Goal: Download file/media

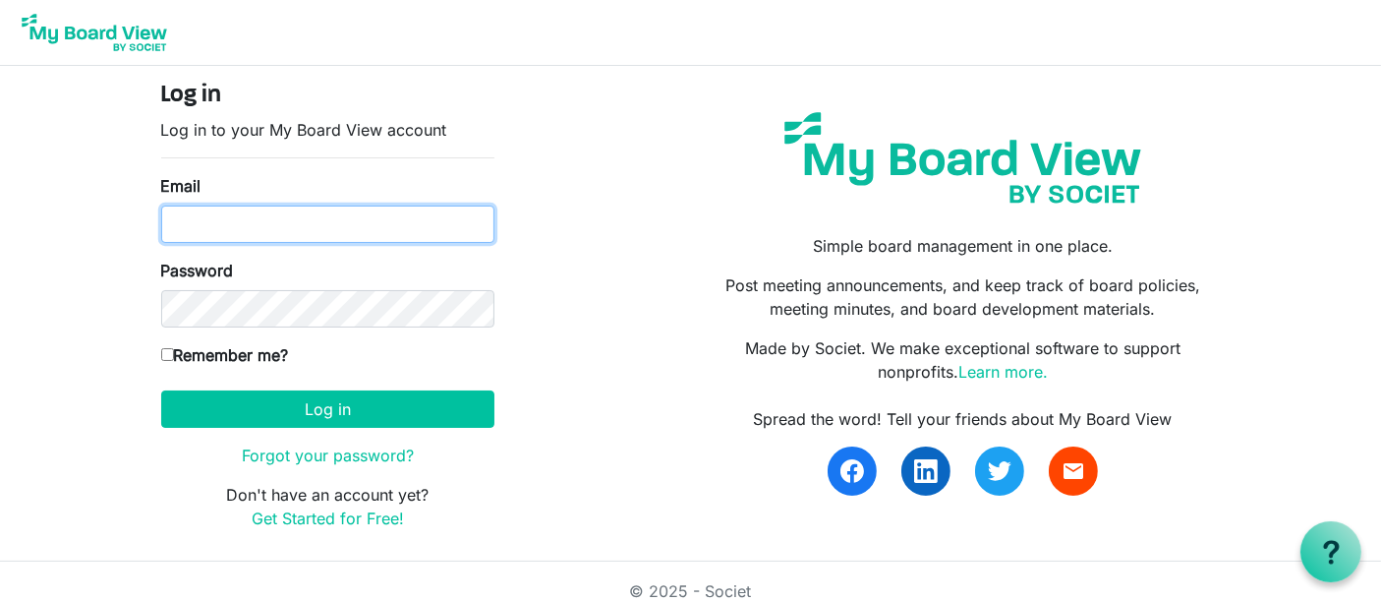
click at [330, 223] on input "Email" at bounding box center [327, 223] width 333 height 37
click at [169, 352] on input "Remember me?" at bounding box center [167, 354] width 13 height 13
checkbox input "true"
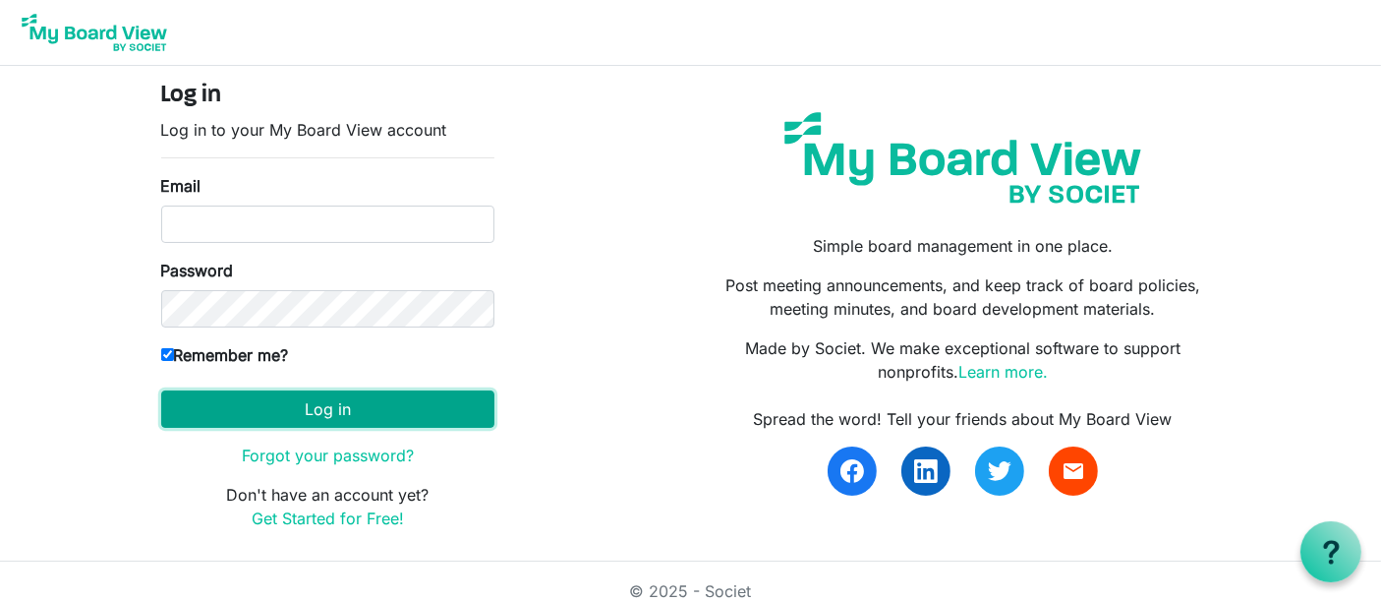
click at [244, 413] on button "Log in" at bounding box center [327, 408] width 333 height 37
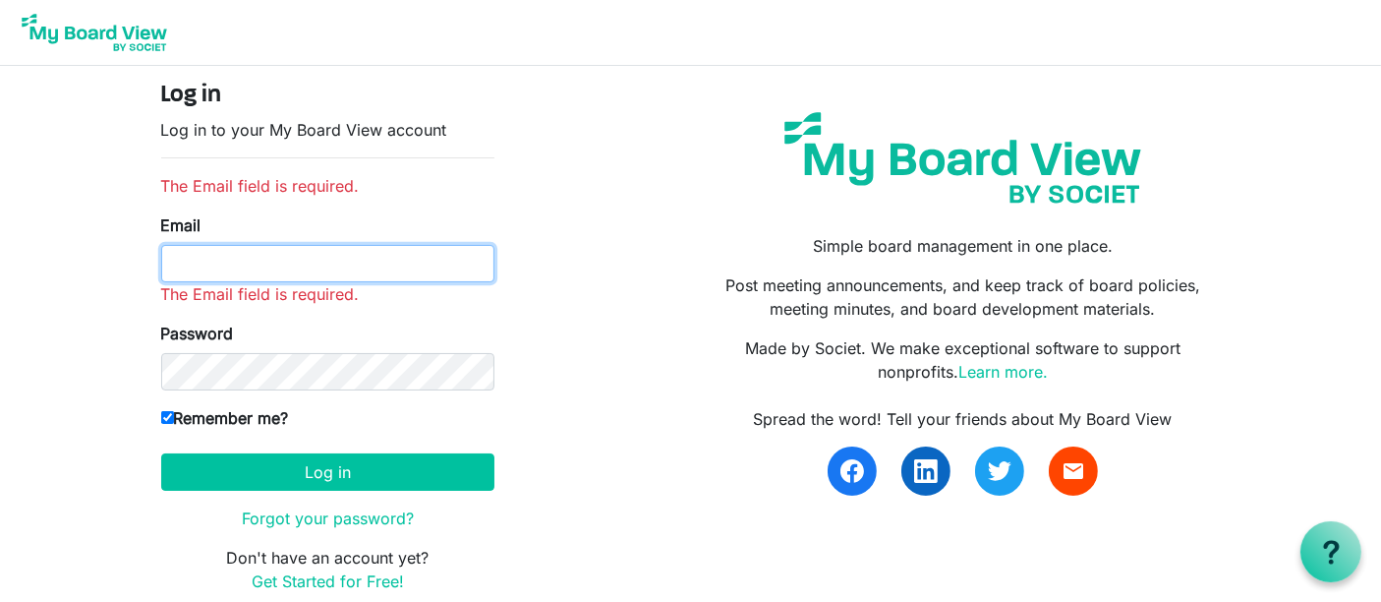
click at [290, 263] on input "Email" at bounding box center [327, 263] width 333 height 37
type input "wkdrynan@gmail.com"
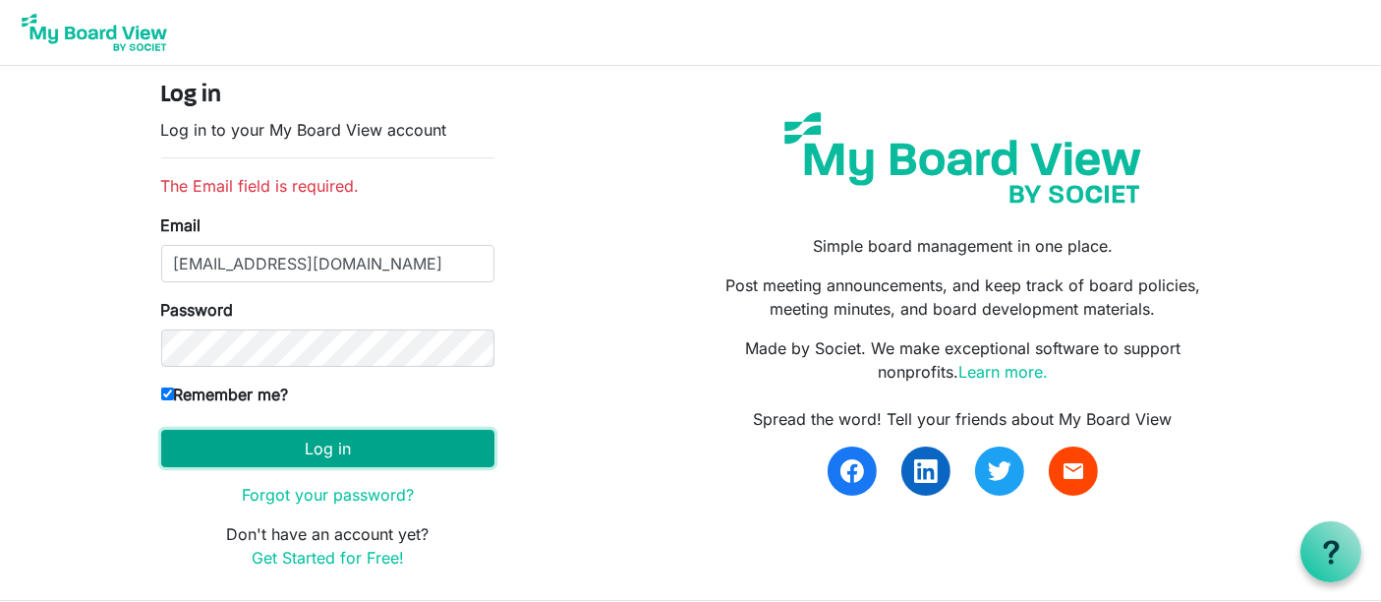
click at [339, 444] on button "Log in" at bounding box center [327, 448] width 333 height 37
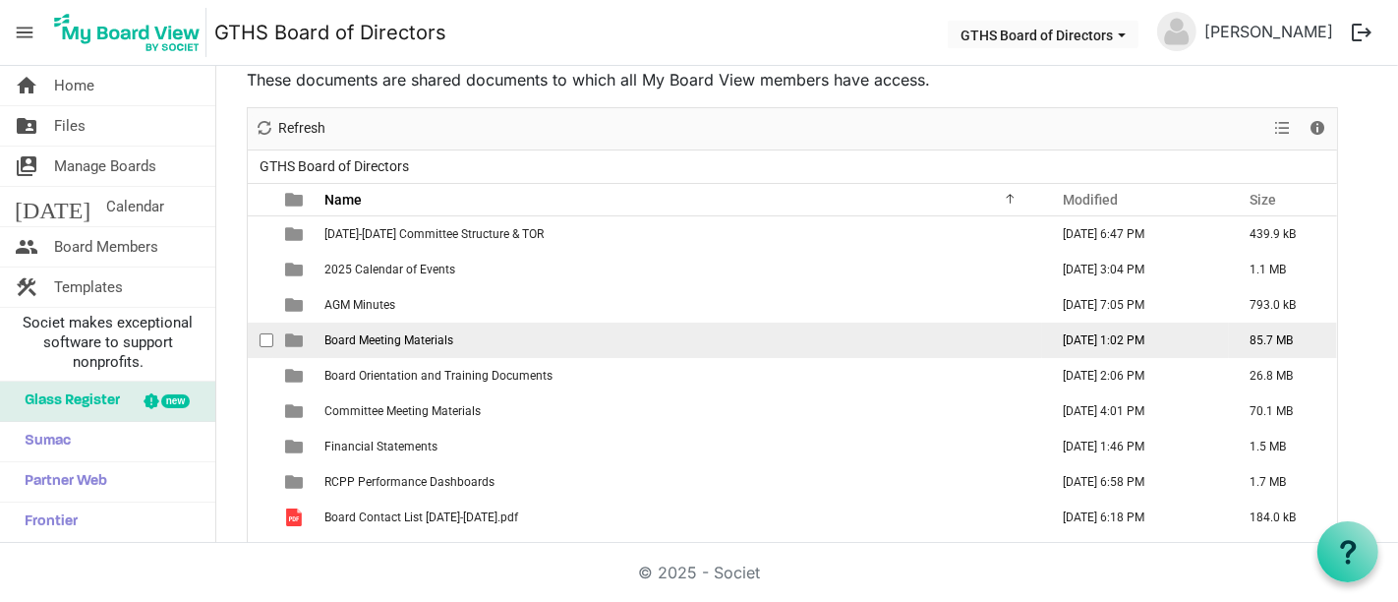
scroll to position [76, 0]
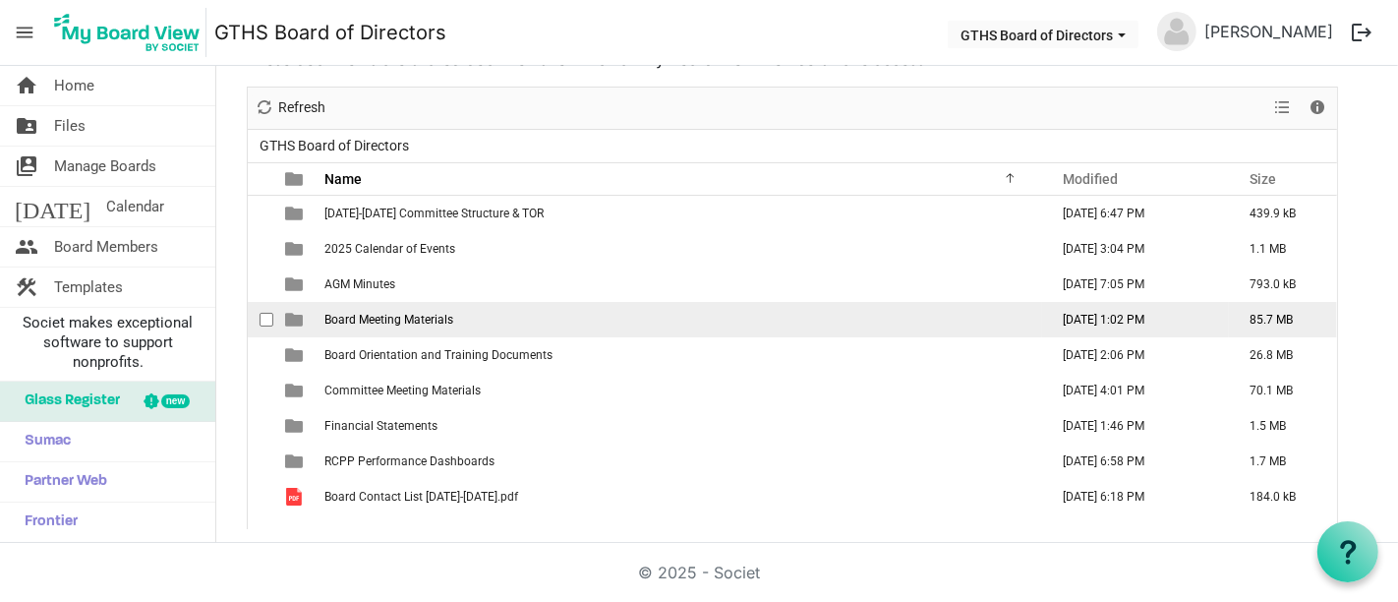
click at [441, 321] on span "Board Meeting Materials" at bounding box center [388, 320] width 129 height 14
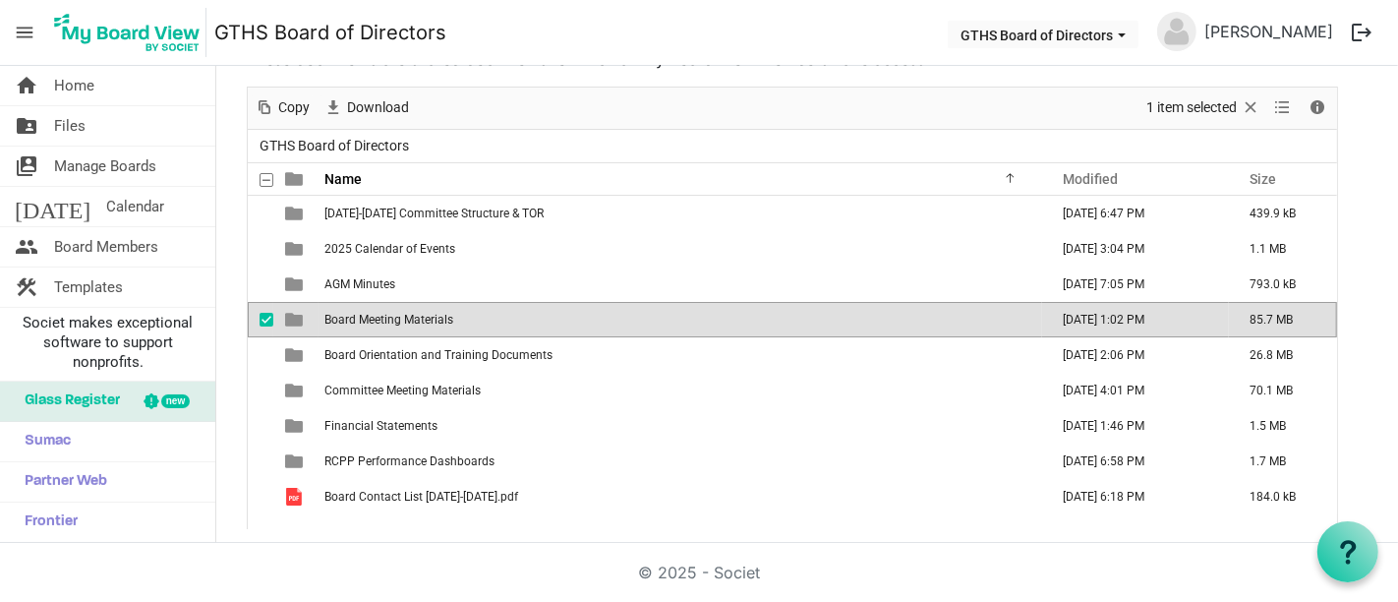
click at [441, 321] on span "Board Meeting Materials" at bounding box center [388, 320] width 129 height 14
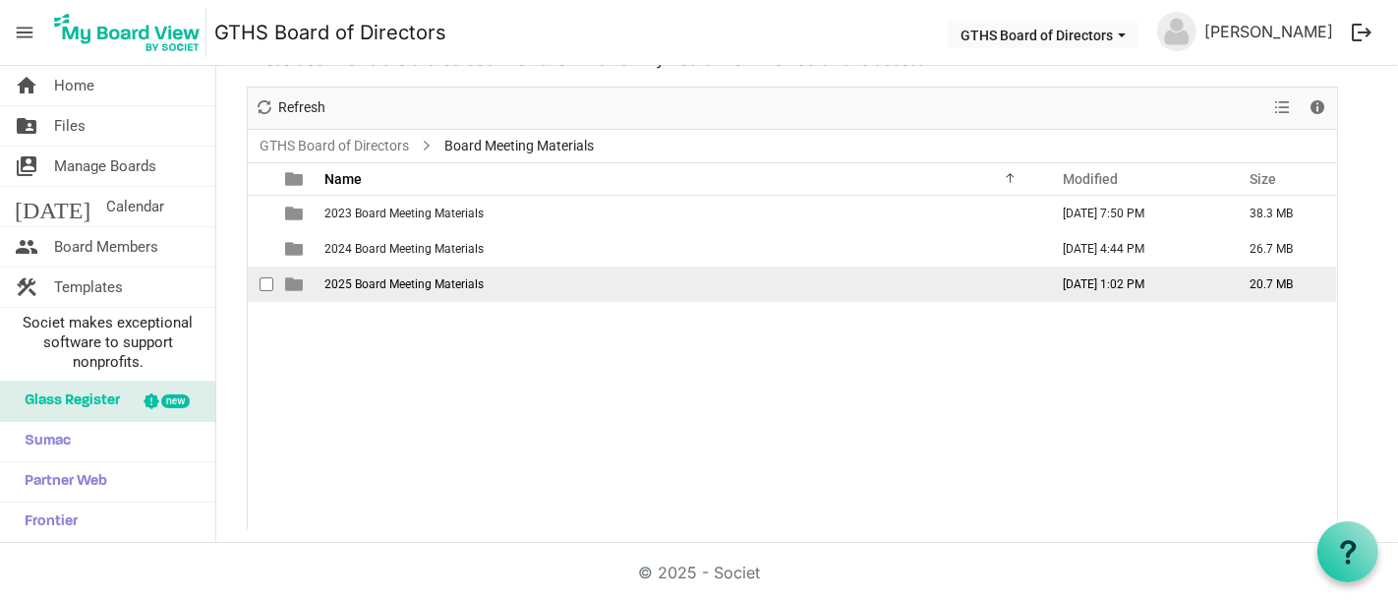
click at [471, 285] on span "2025 Board Meeting Materials" at bounding box center [403, 284] width 159 height 14
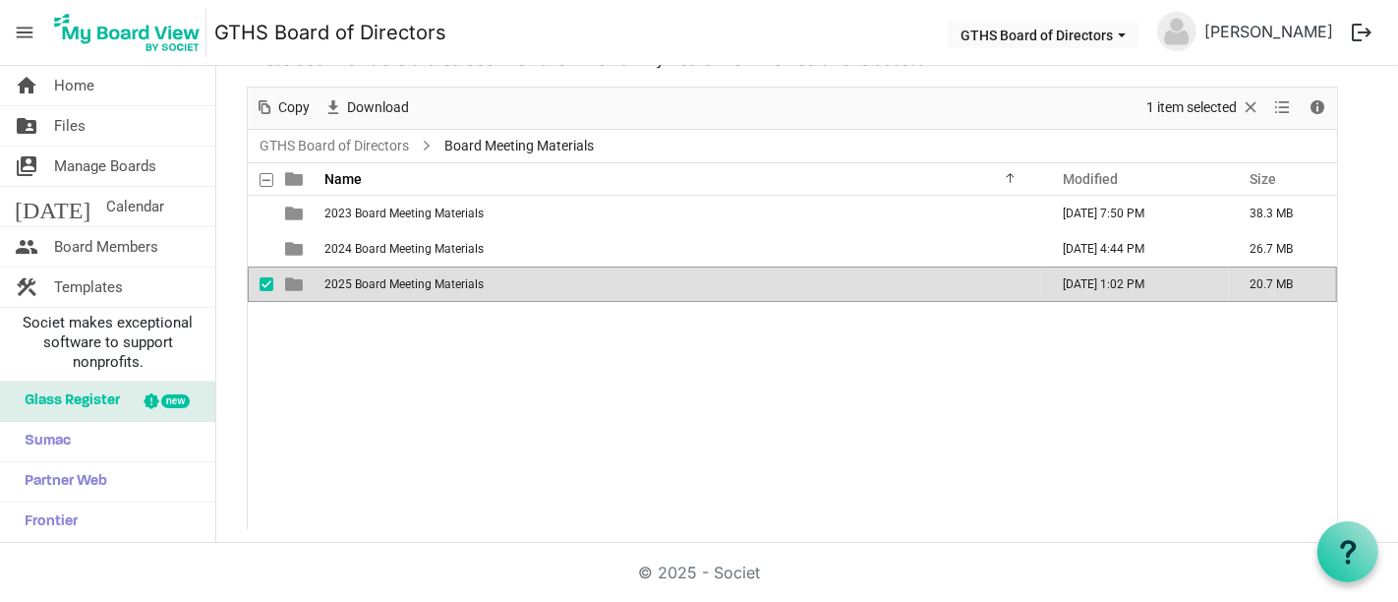
click at [471, 285] on span "2025 Board Meeting Materials" at bounding box center [403, 284] width 159 height 14
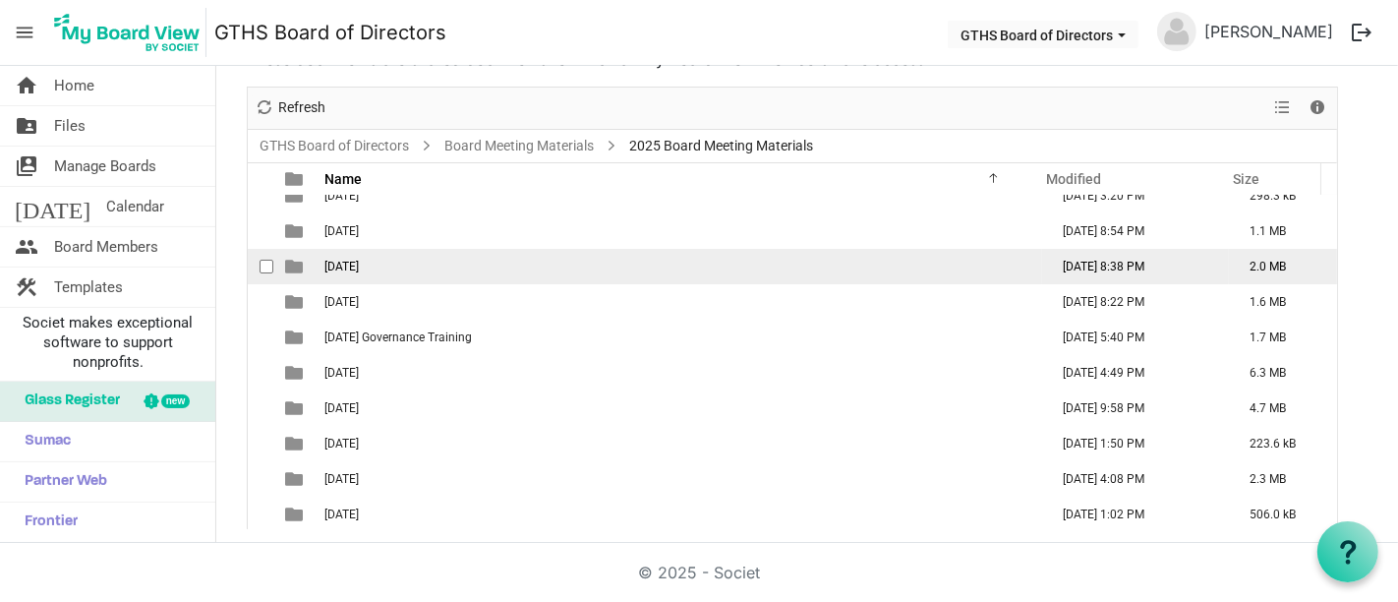
scroll to position [20, 0]
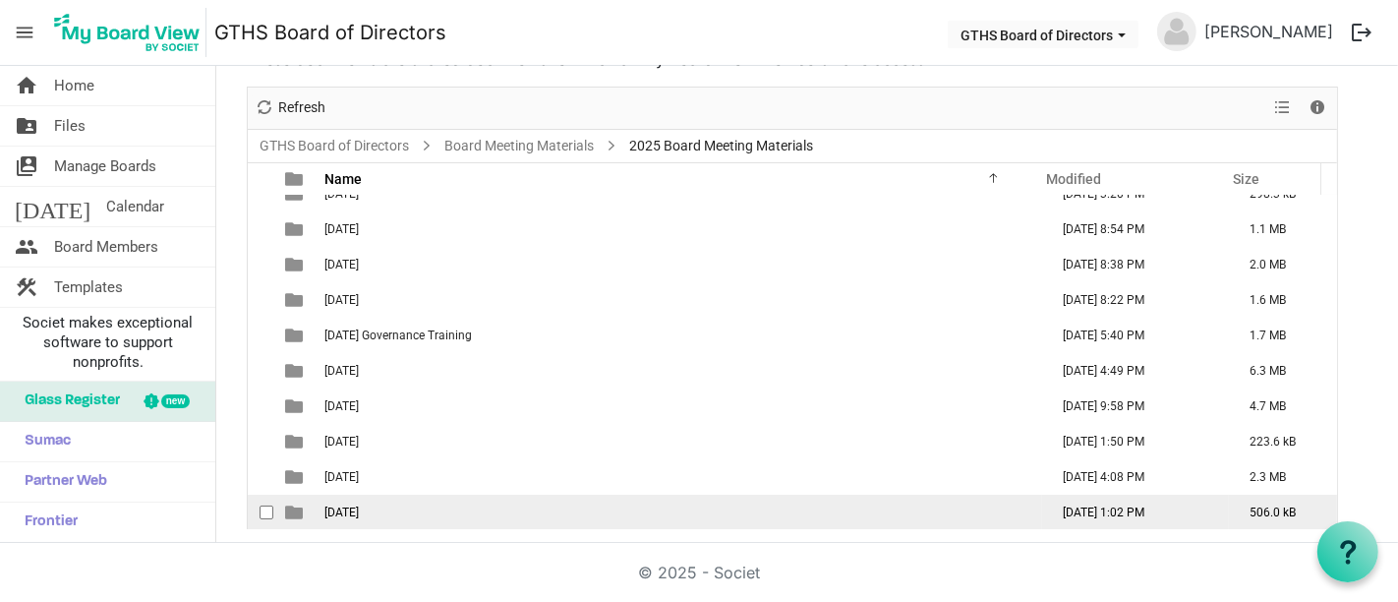
click at [1078, 510] on td "[DATE] 1:02 PM" at bounding box center [1135, 512] width 187 height 35
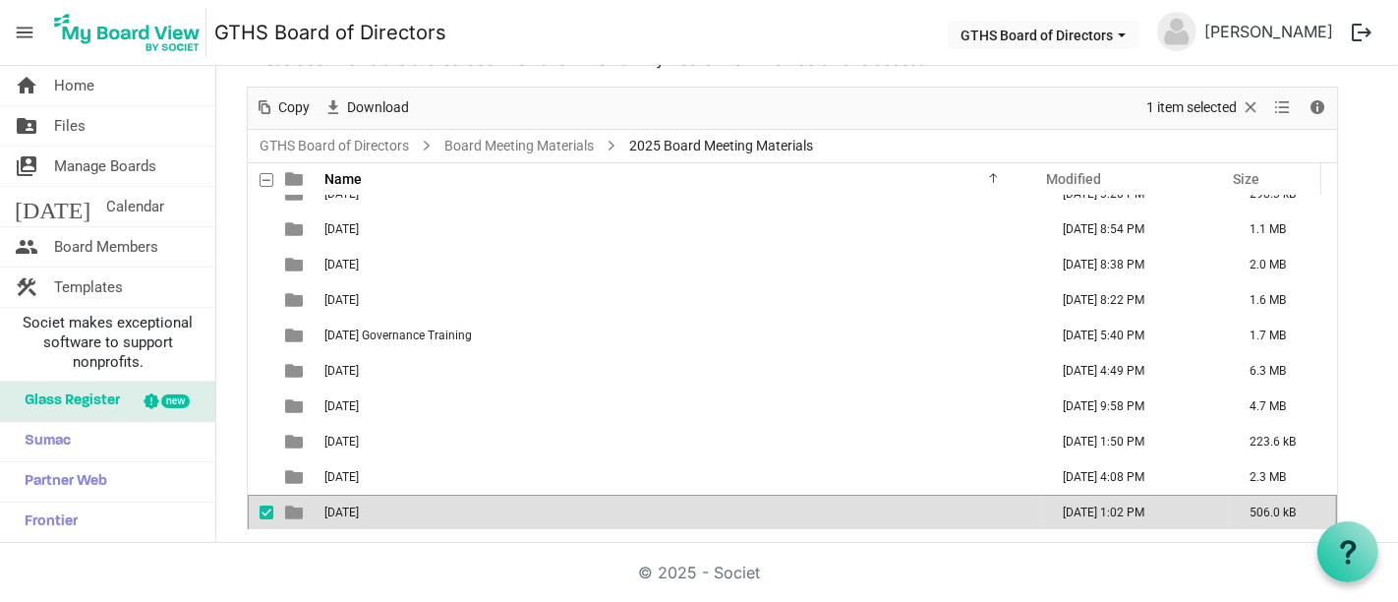
click at [1078, 510] on td "[DATE] 1:02 PM" at bounding box center [1135, 512] width 187 height 35
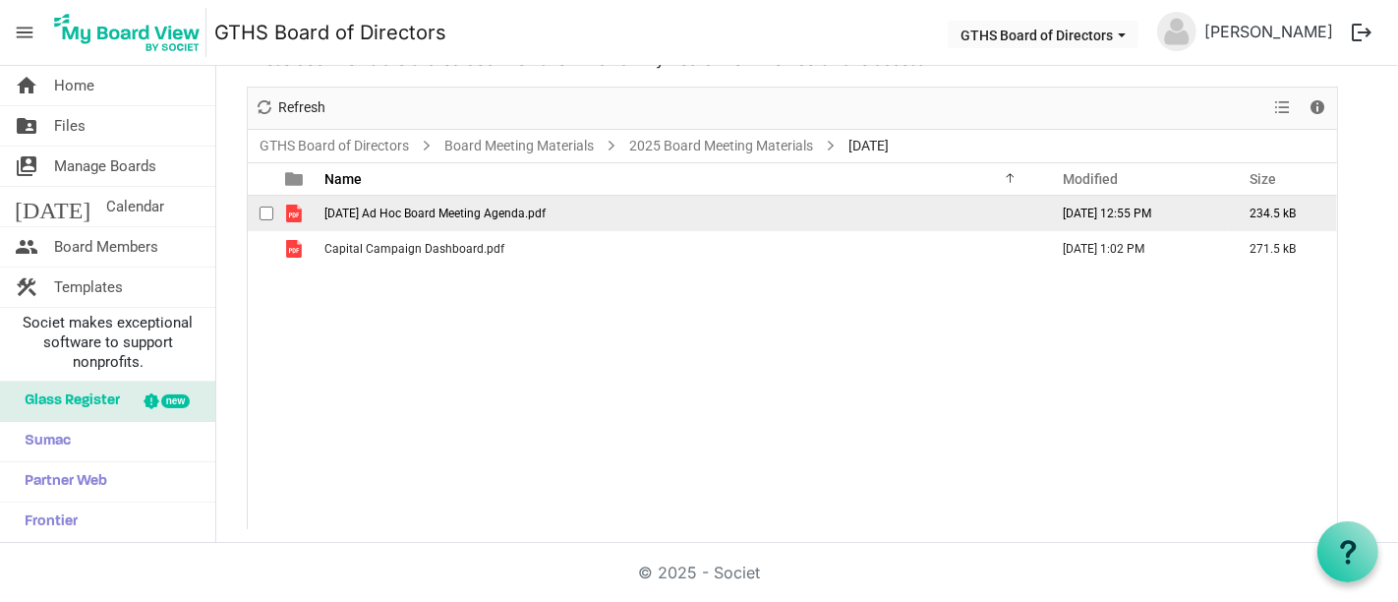
click at [391, 214] on span "[DATE] Ad Hoc Board Meeting Agenda.pdf" at bounding box center [434, 213] width 221 height 14
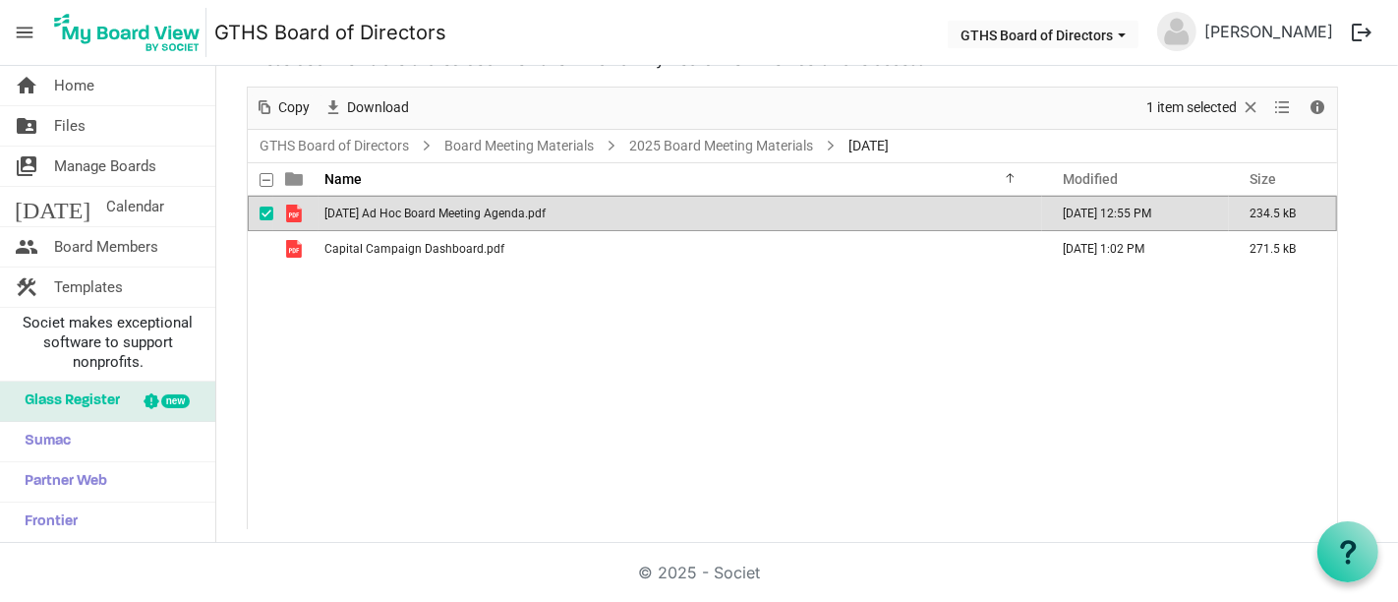
click at [391, 214] on span "[DATE] Ad Hoc Board Meeting Agenda.pdf" at bounding box center [434, 213] width 221 height 14
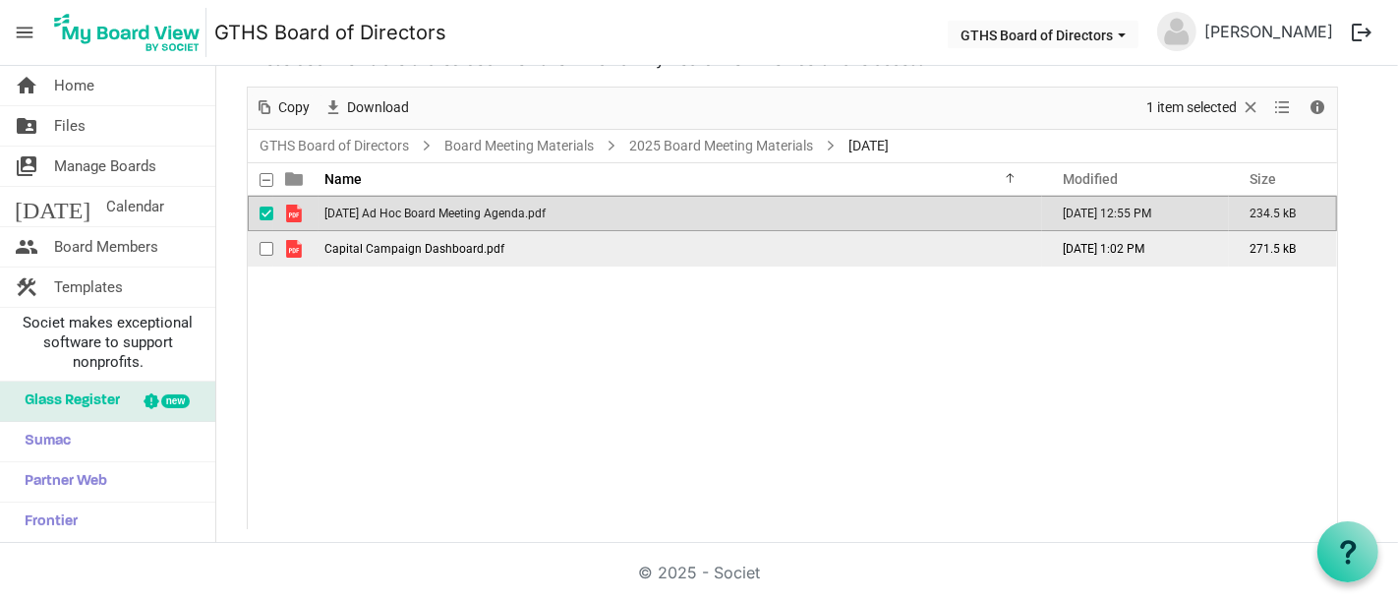
click at [486, 243] on span "Capital Campaign Dashboard.pdf" at bounding box center [414, 249] width 180 height 14
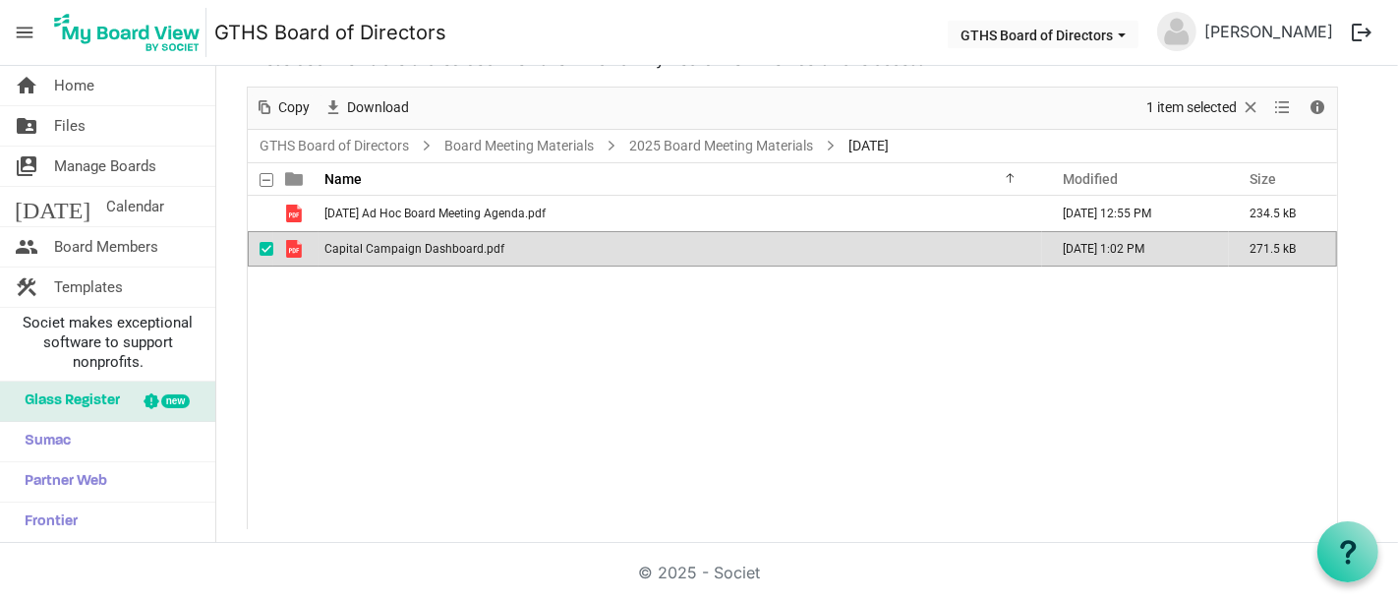
click at [486, 243] on span "Capital Campaign Dashboard.pdf" at bounding box center [414, 249] width 180 height 14
